Goal: Check status

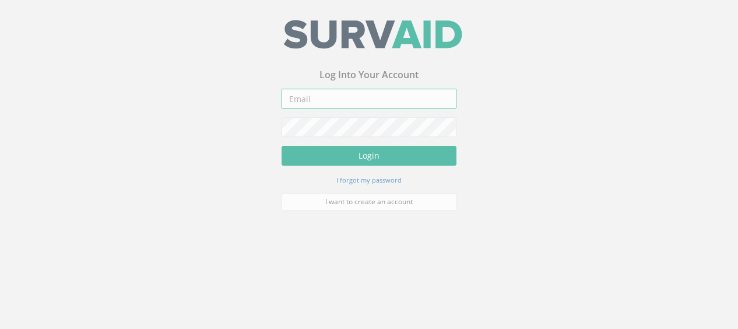
type input "[PERSON_NAME][EMAIL_ADDRESS][PERSON_NAME][DOMAIN_NAME]"
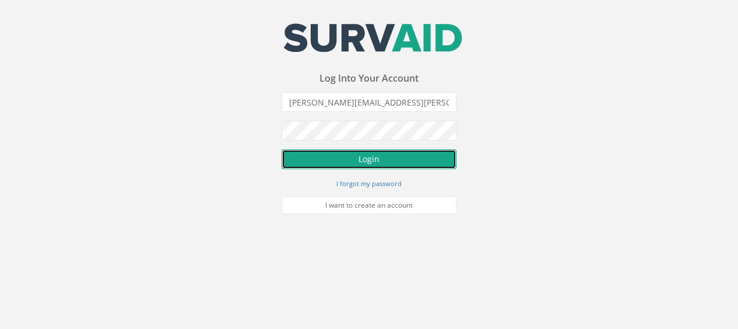
click at [331, 157] on button "Login" at bounding box center [369, 159] width 175 height 20
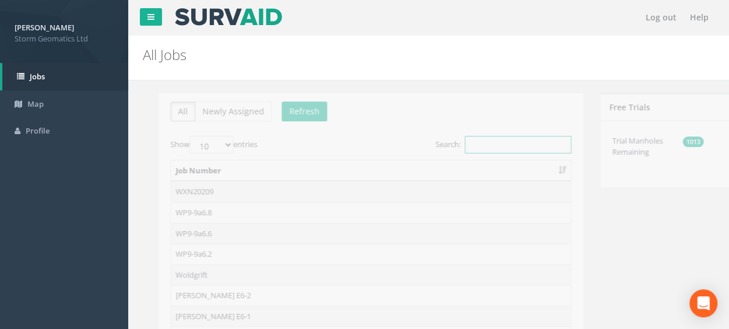
click at [486, 148] on input "Search:" at bounding box center [502, 144] width 107 height 17
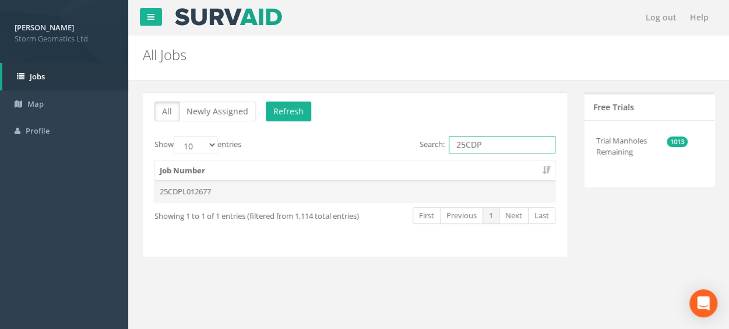
type input "25CDP"
click at [209, 189] on td "25CDPL012677" at bounding box center [355, 191] width 400 height 21
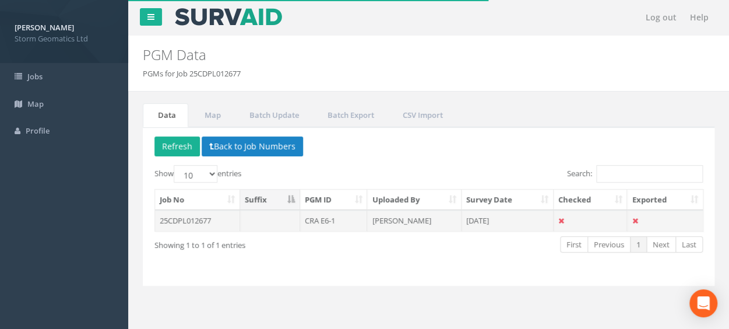
click at [188, 216] on td "25CDPL012677" at bounding box center [197, 220] width 85 height 21
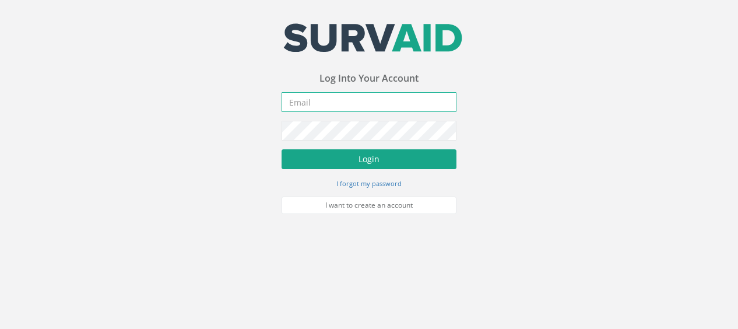
type input "[PERSON_NAME][EMAIL_ADDRESS][PERSON_NAME][DOMAIN_NAME]"
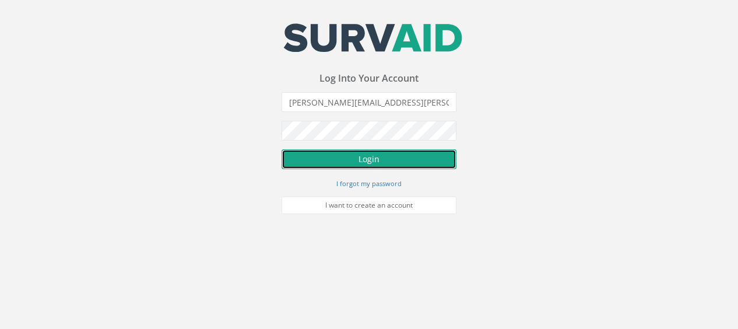
click at [360, 160] on button "Login" at bounding box center [369, 159] width 175 height 20
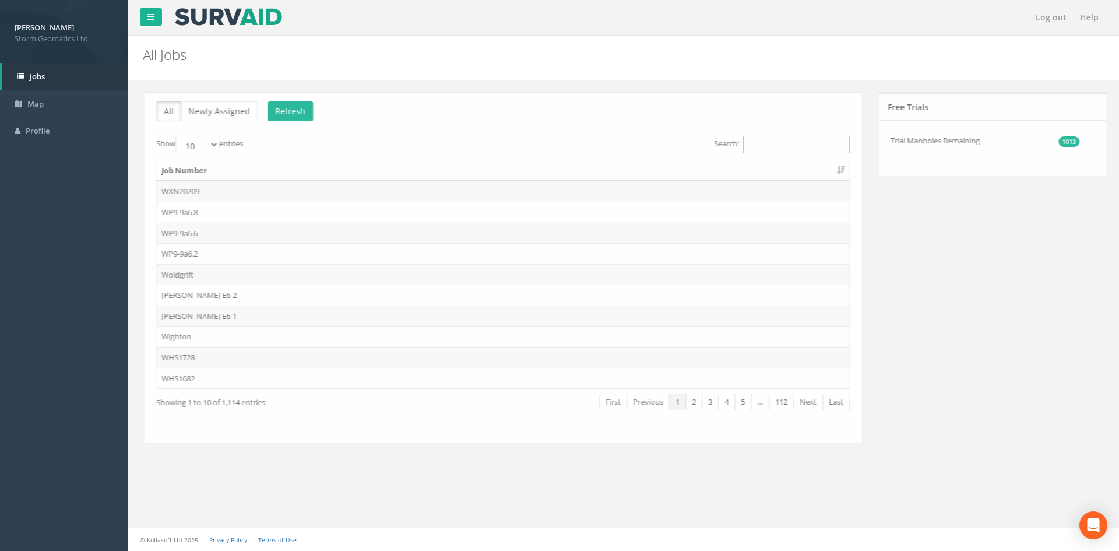
click at [737, 143] on input "Search:" at bounding box center [794, 144] width 107 height 17
type input "2"
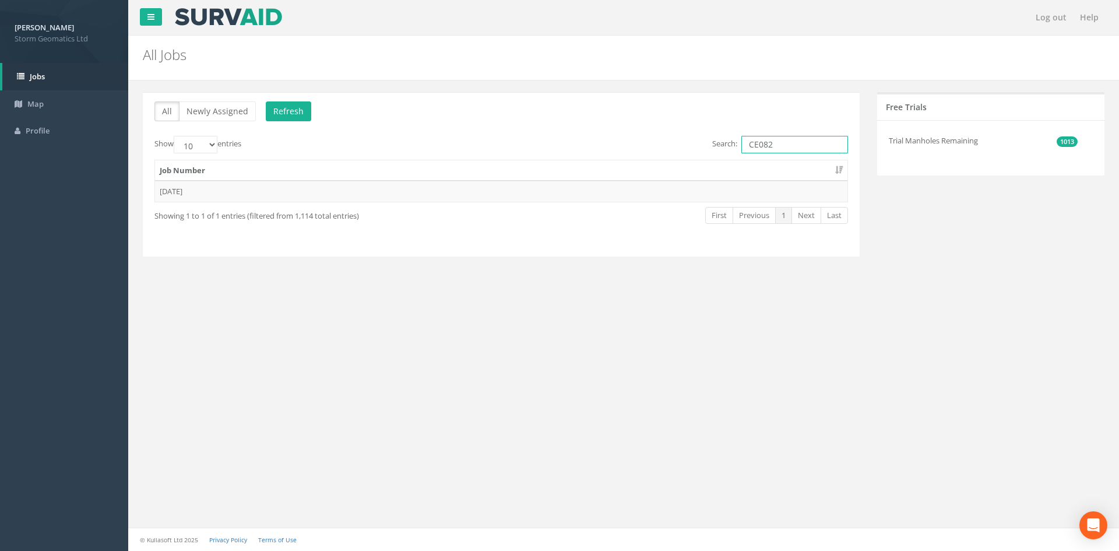
type input "[DATE]"
click at [222, 187] on td "[DATE]" at bounding box center [501, 191] width 693 height 21
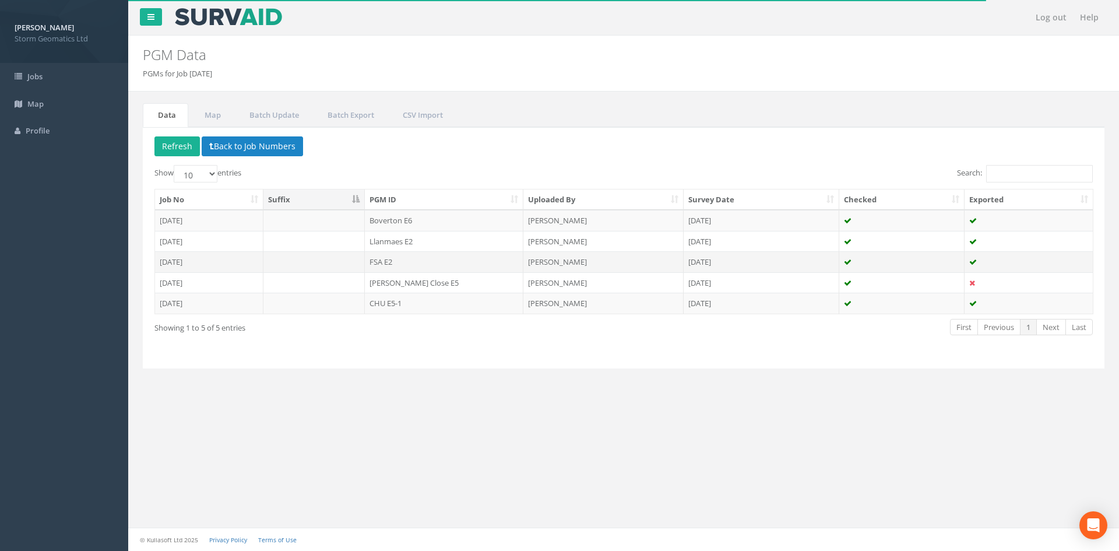
click at [215, 262] on td "[DATE]" at bounding box center [209, 261] width 108 height 21
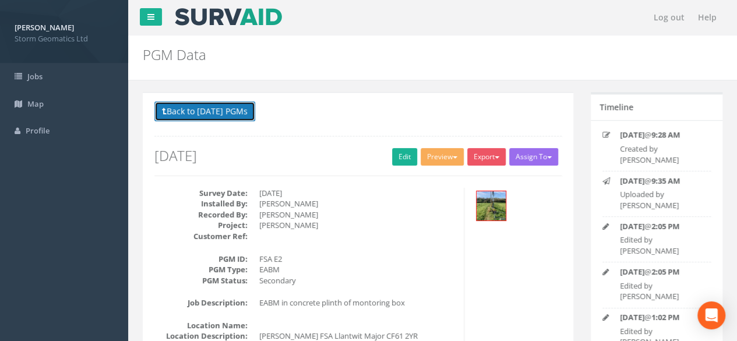
click at [213, 116] on button "Back to [DATE] PGMs" at bounding box center [204, 111] width 101 height 20
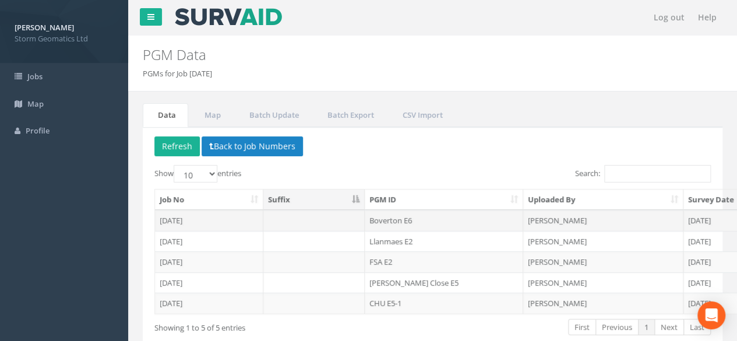
click at [216, 215] on td "[DATE]" at bounding box center [209, 220] width 108 height 21
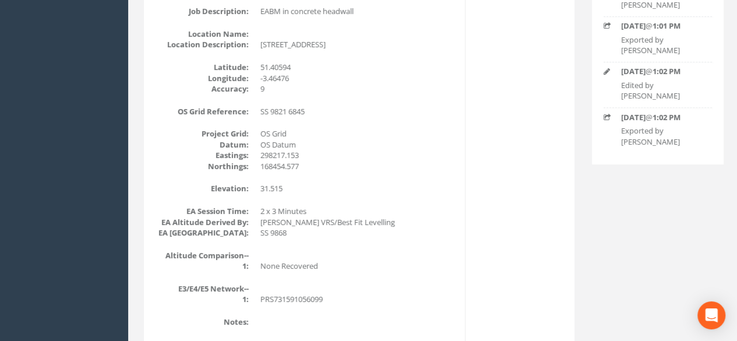
scroll to position [58, 0]
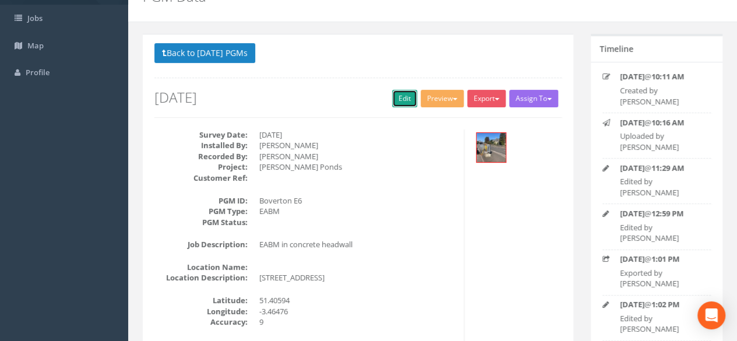
click at [398, 101] on link "Edit" at bounding box center [404, 98] width 25 height 17
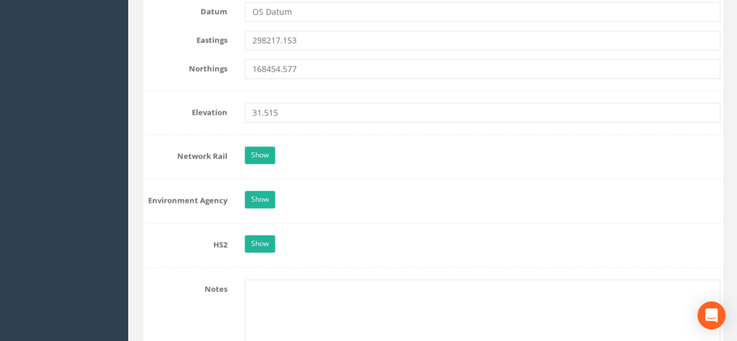
scroll to position [816, 0]
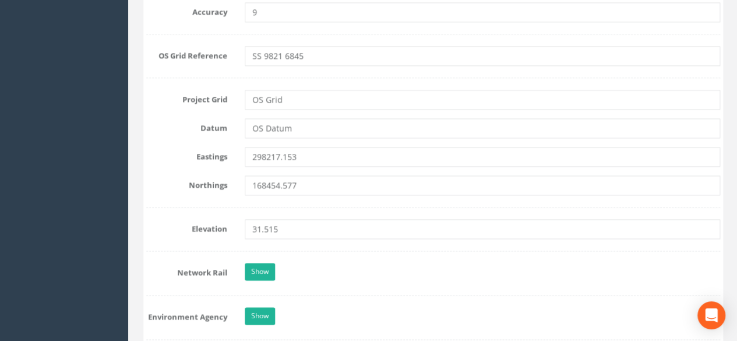
click at [255, 279] on div "Show" at bounding box center [482, 273] width 493 height 20
click at [258, 273] on link "Show" at bounding box center [259, 271] width 30 height 17
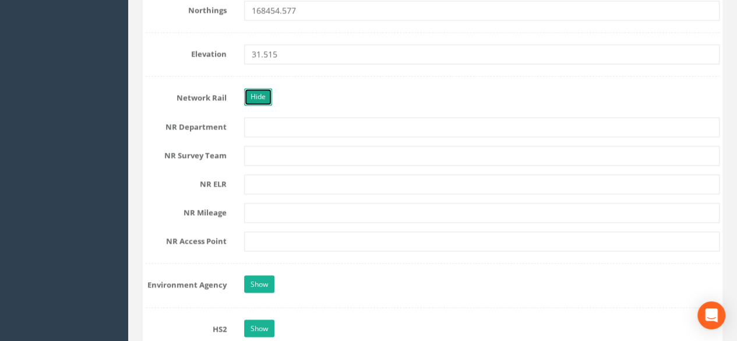
scroll to position [874, 0]
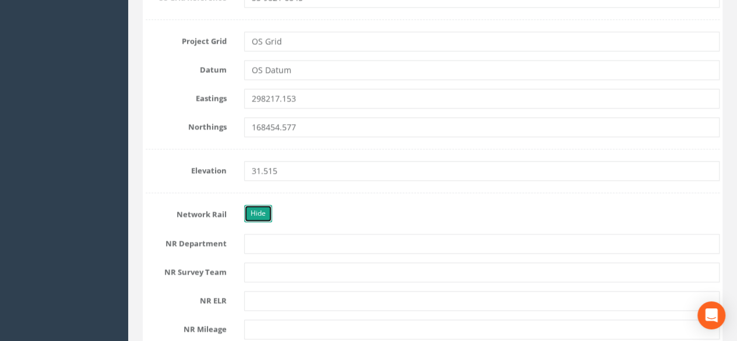
click at [252, 211] on link "Hide" at bounding box center [258, 213] width 28 height 17
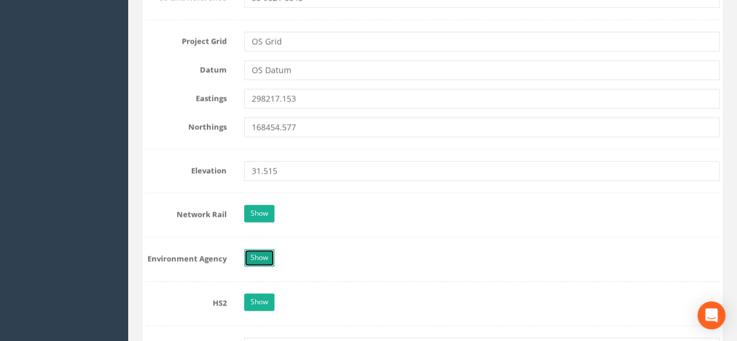
click at [265, 251] on link "Show" at bounding box center [259, 257] width 30 height 17
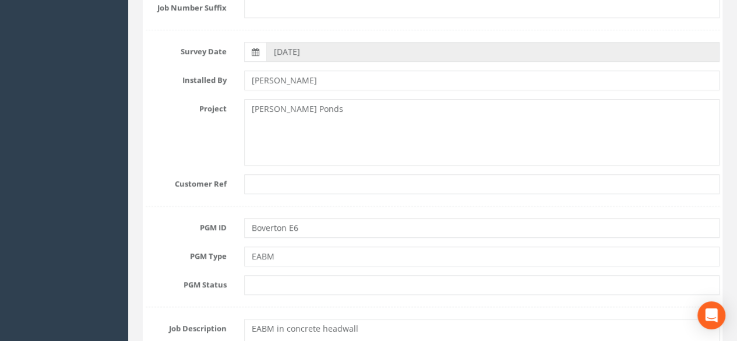
scroll to position [0, 0]
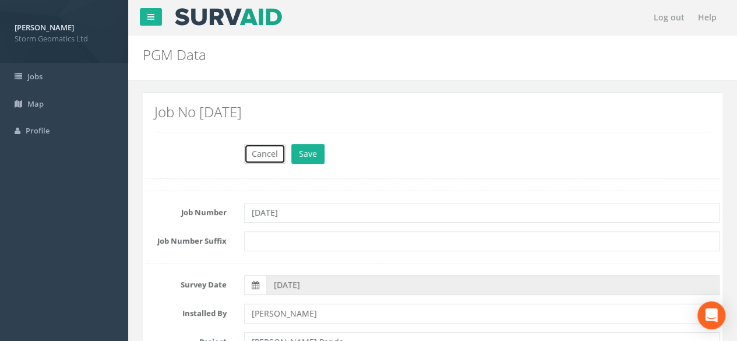
click at [277, 157] on button "Cancel" at bounding box center [264, 154] width 41 height 20
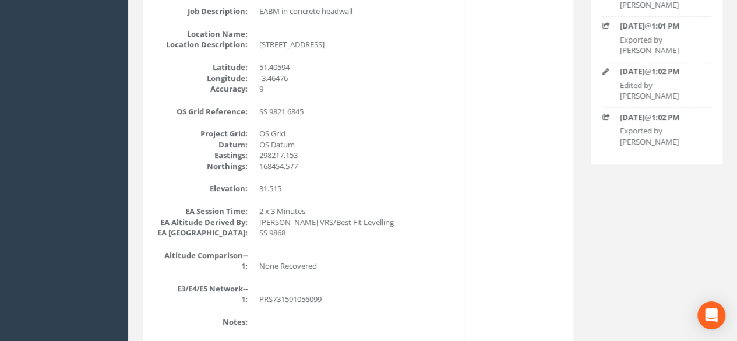
scroll to position [350, 0]
